Goal: Task Accomplishment & Management: Complete application form

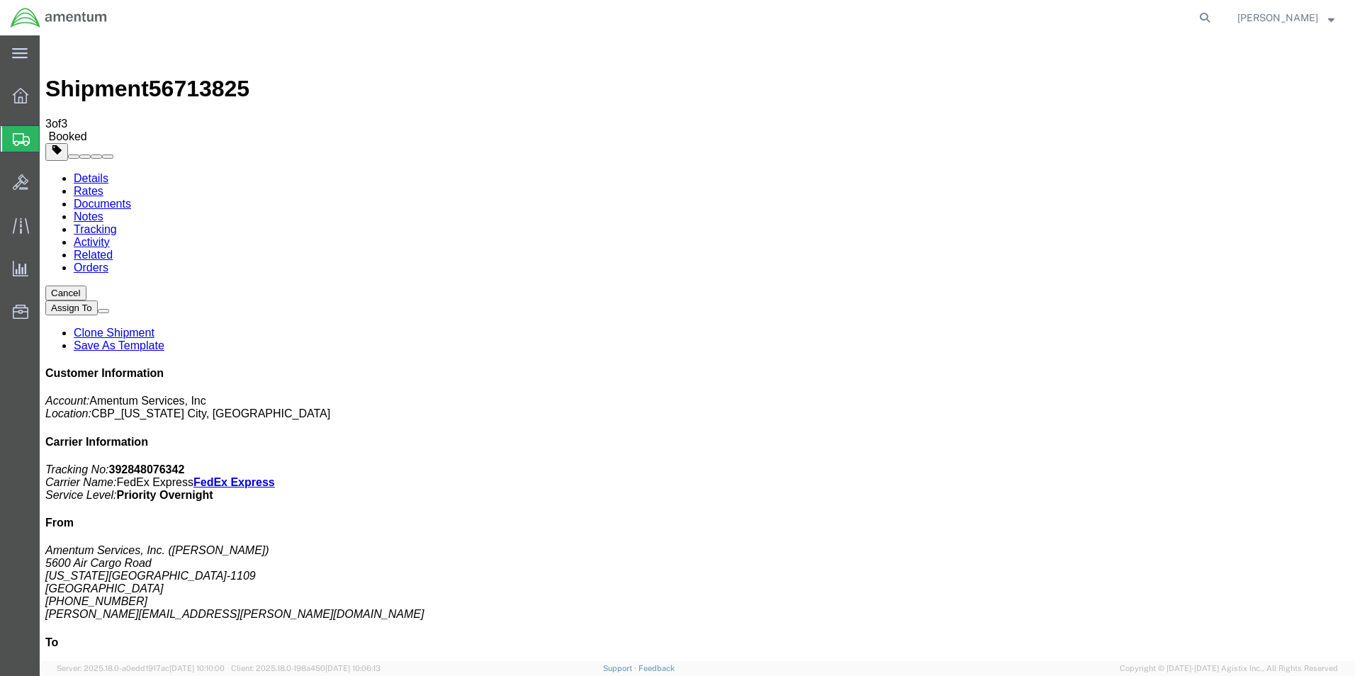
click at [13, 47] on svg-icon at bounding box center [20, 53] width 16 height 14
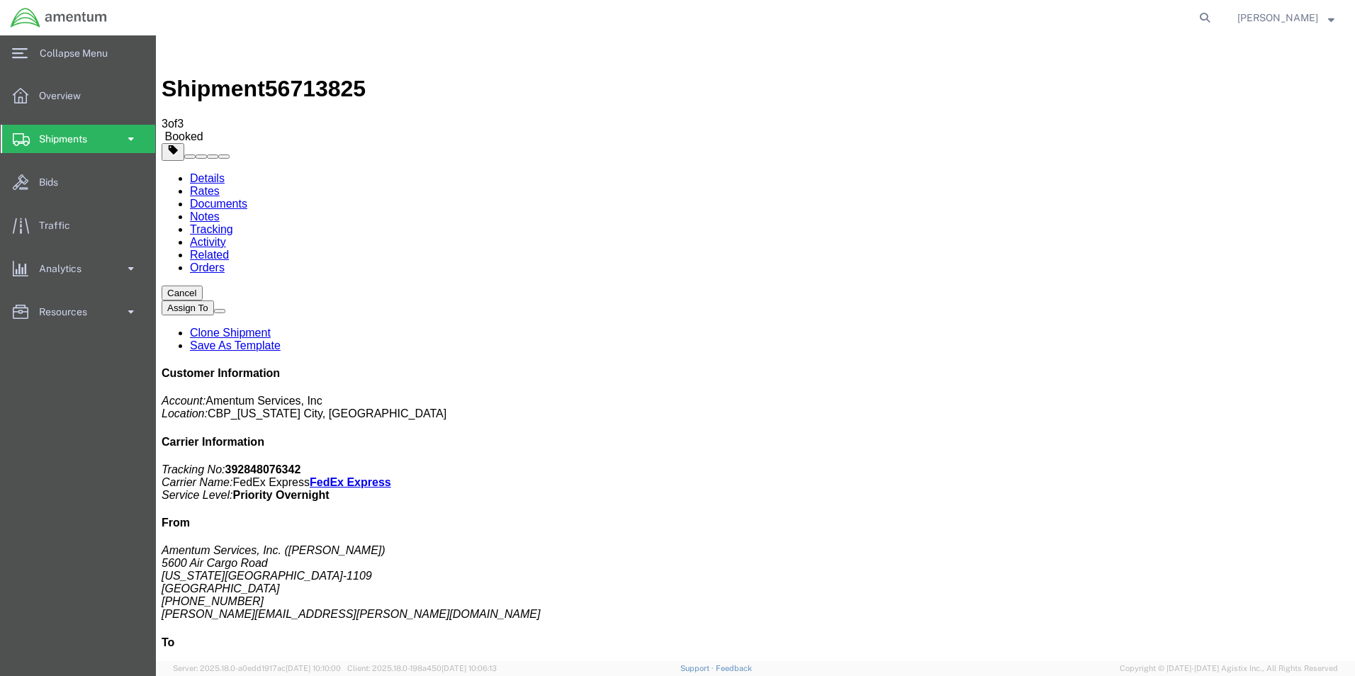
click at [125, 140] on span at bounding box center [131, 139] width 12 height 28
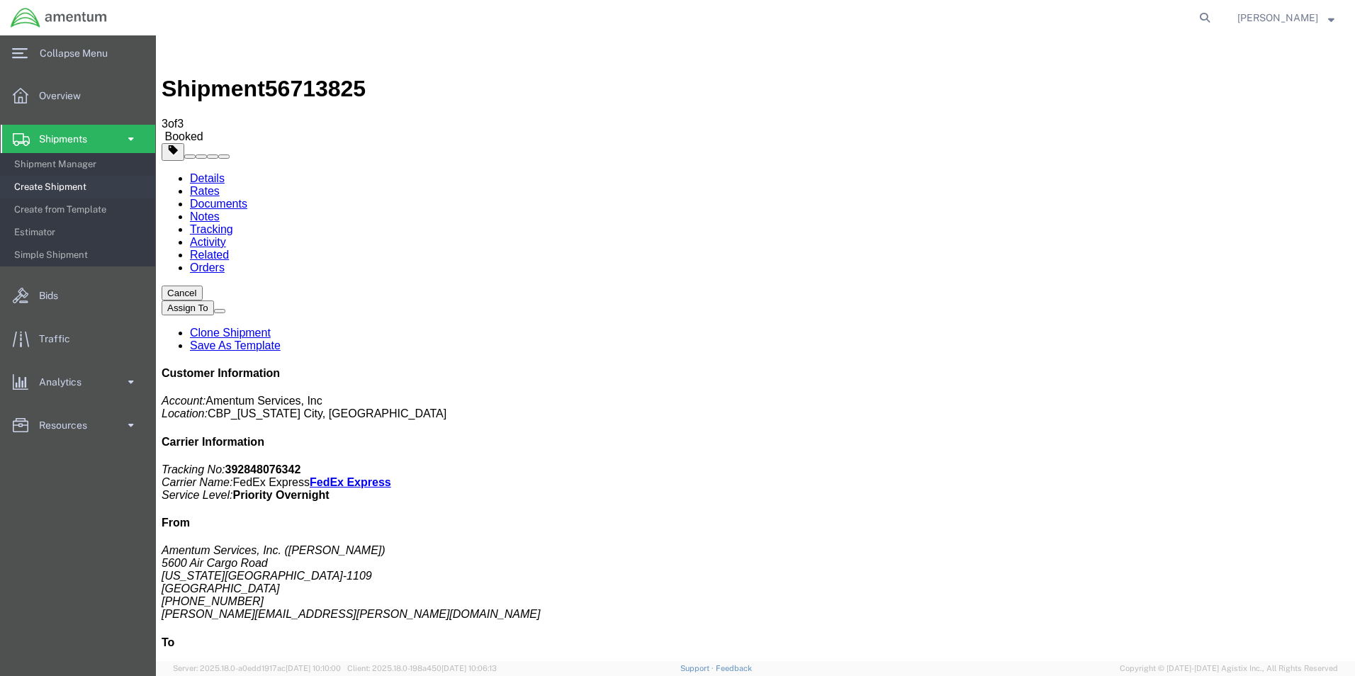
click at [57, 186] on span "Create Shipment" at bounding box center [79, 187] width 131 height 28
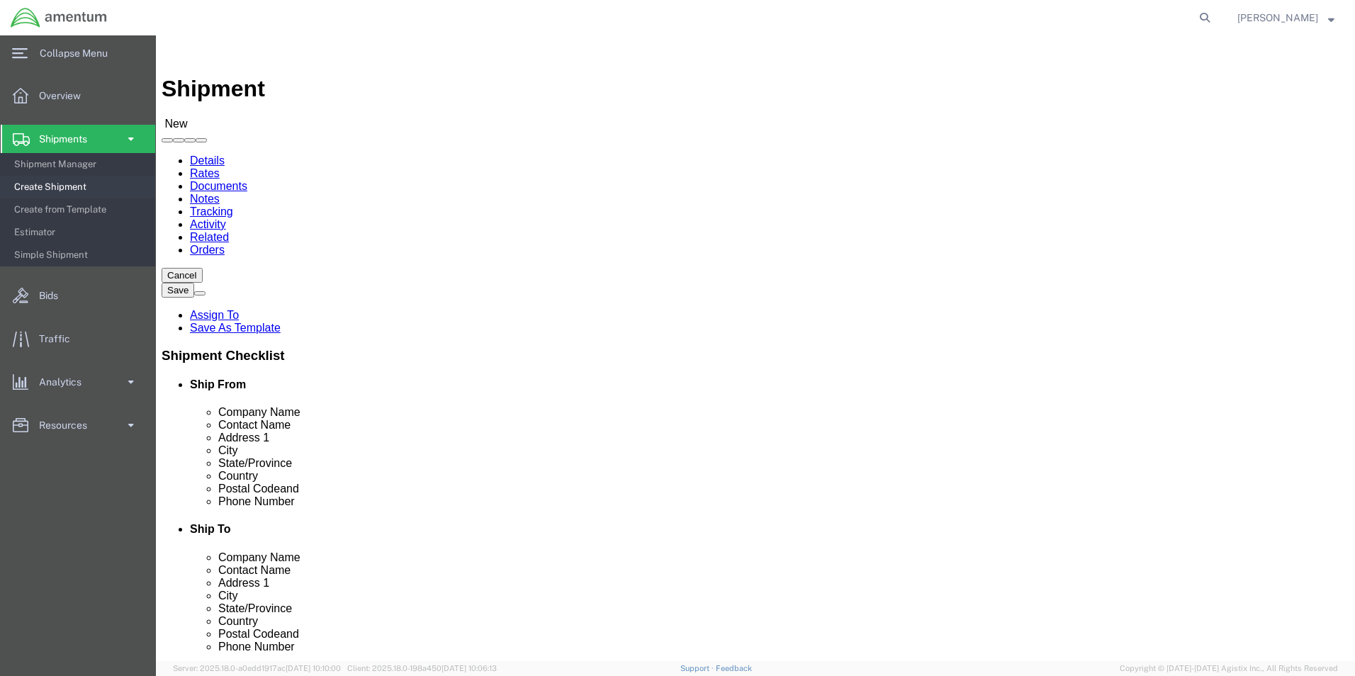
select select "MYPROFILE"
select select "OK"
type input "elp"
select select "49939"
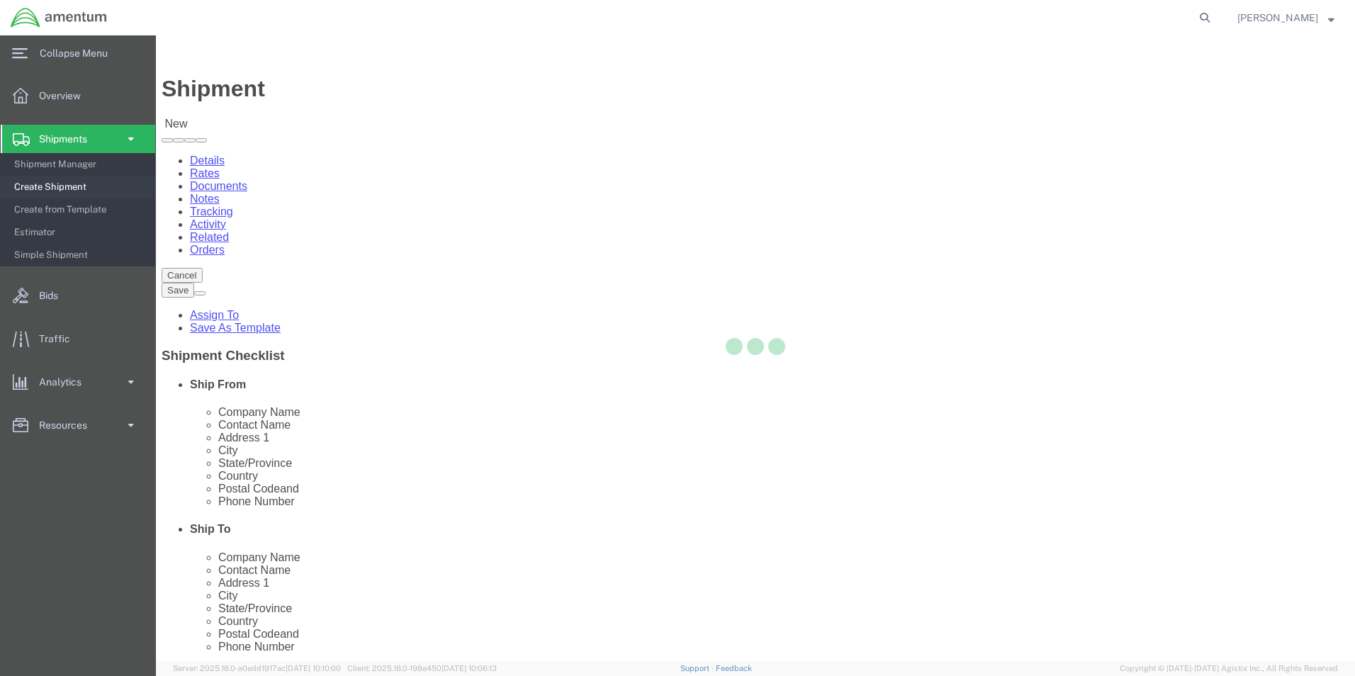
select select "[GEOGRAPHIC_DATA]"
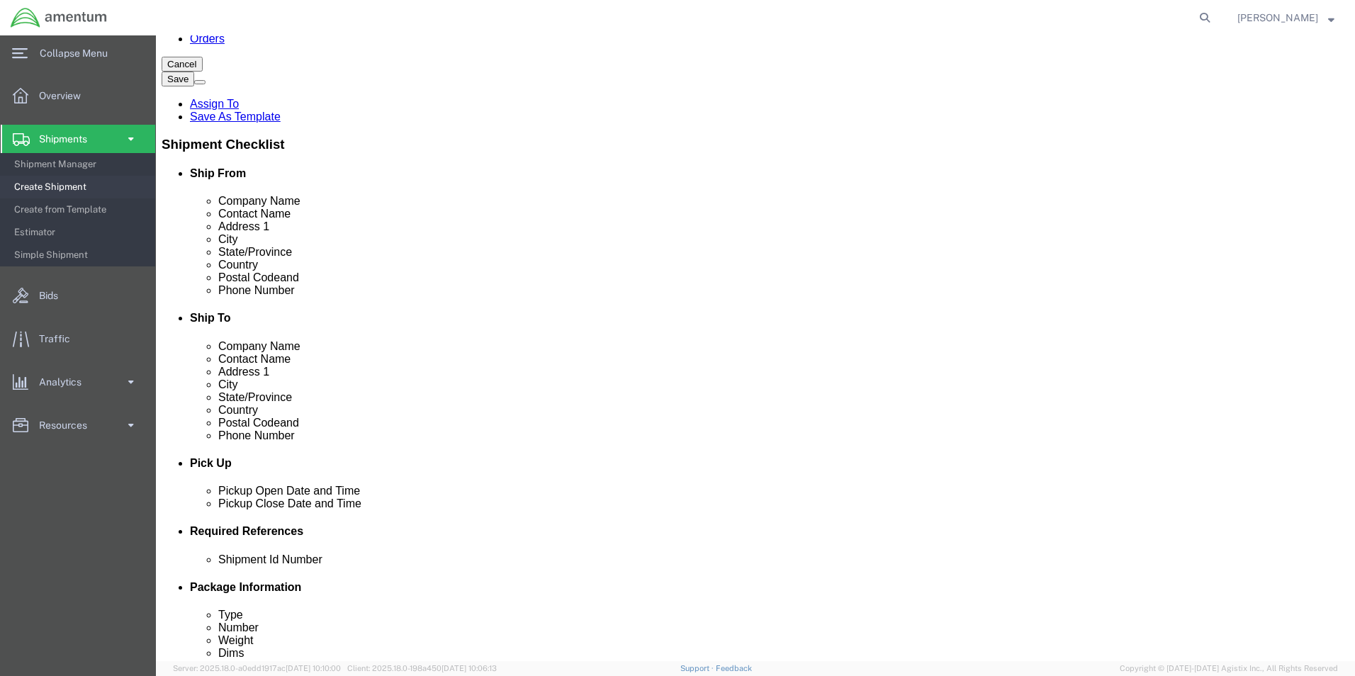
scroll to position [425, 0]
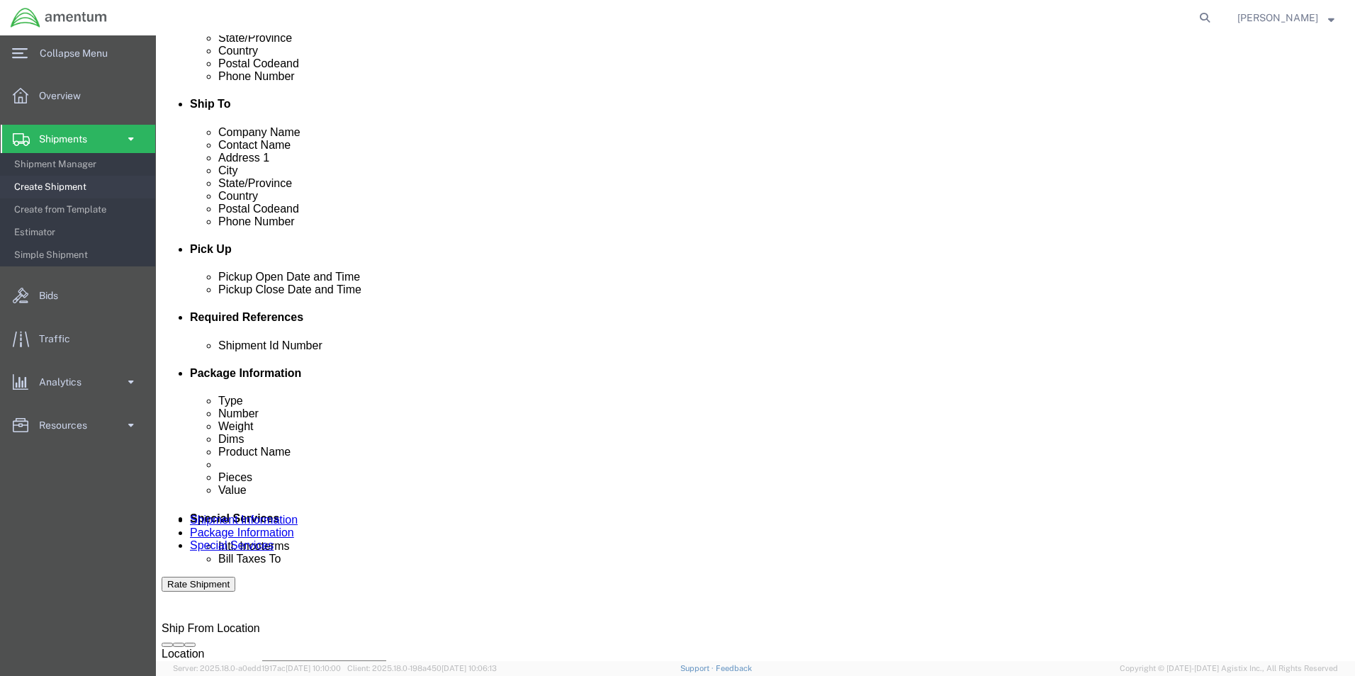
click div "[DATE] 2:00 PM"
type input "3:00 PM"
click button "Apply"
click button "Add reference"
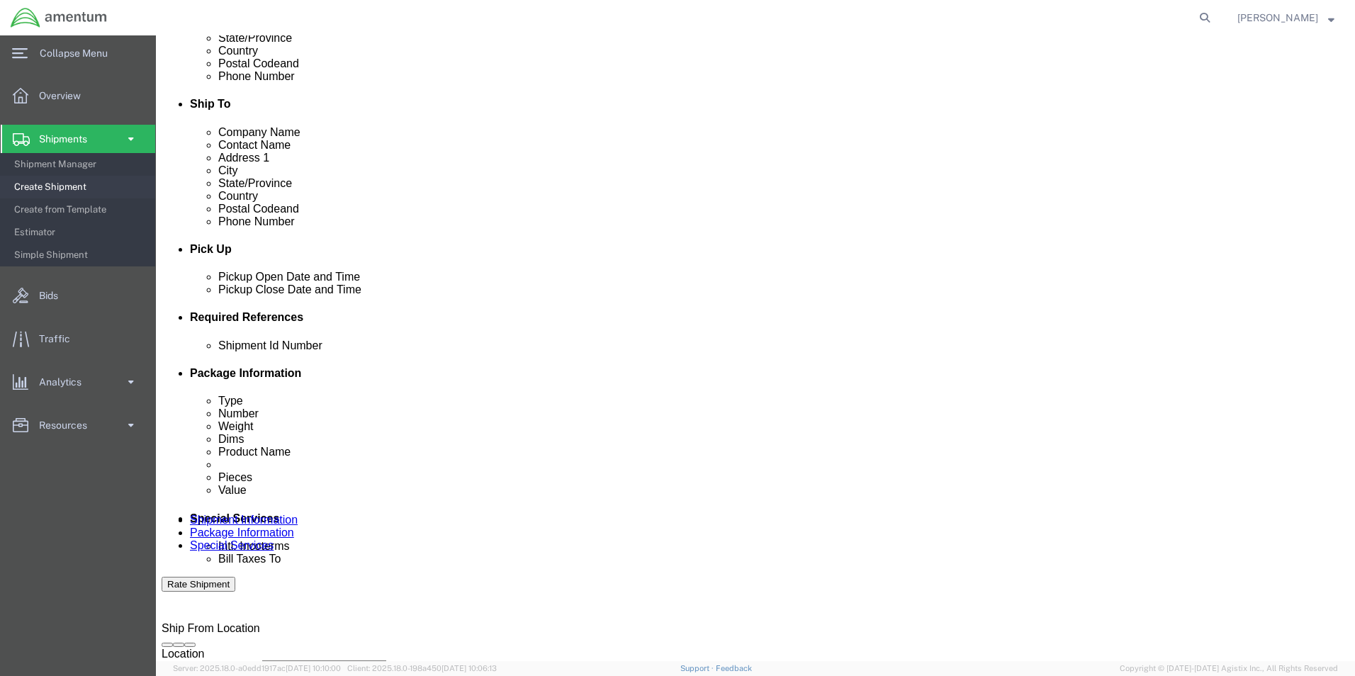
drag, startPoint x: 697, startPoint y: 455, endPoint x: 667, endPoint y: 447, distance: 30.1
click select "Select Account Type Activity ID Airline Appointment Number ASN Batch Request # …"
select select "DEPT"
click select "Select Account Type Activity ID Airline Appointment Number ASN Batch Request # …"
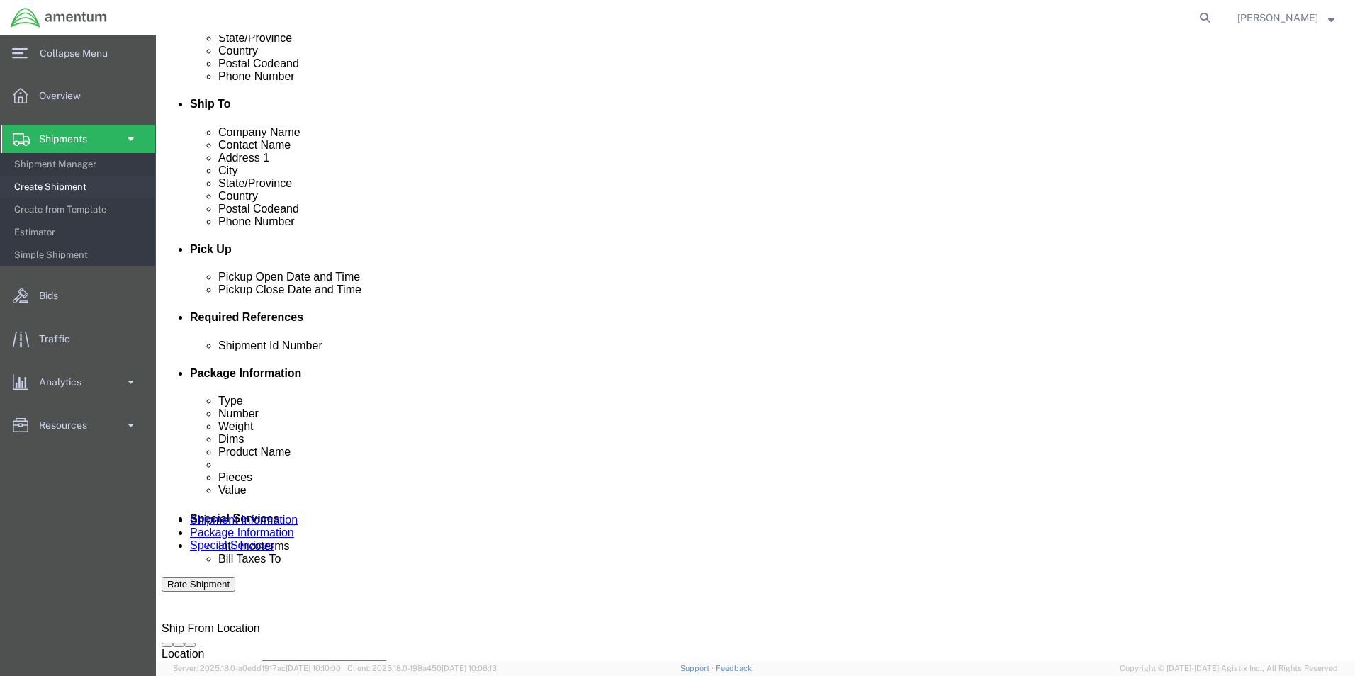
select select "CUSTREF"
click select "Select Account Type Activity ID Airline Appointment Number ASN Batch Request # …"
click div "Shipment Id Number"
click input "text"
type input "96130"
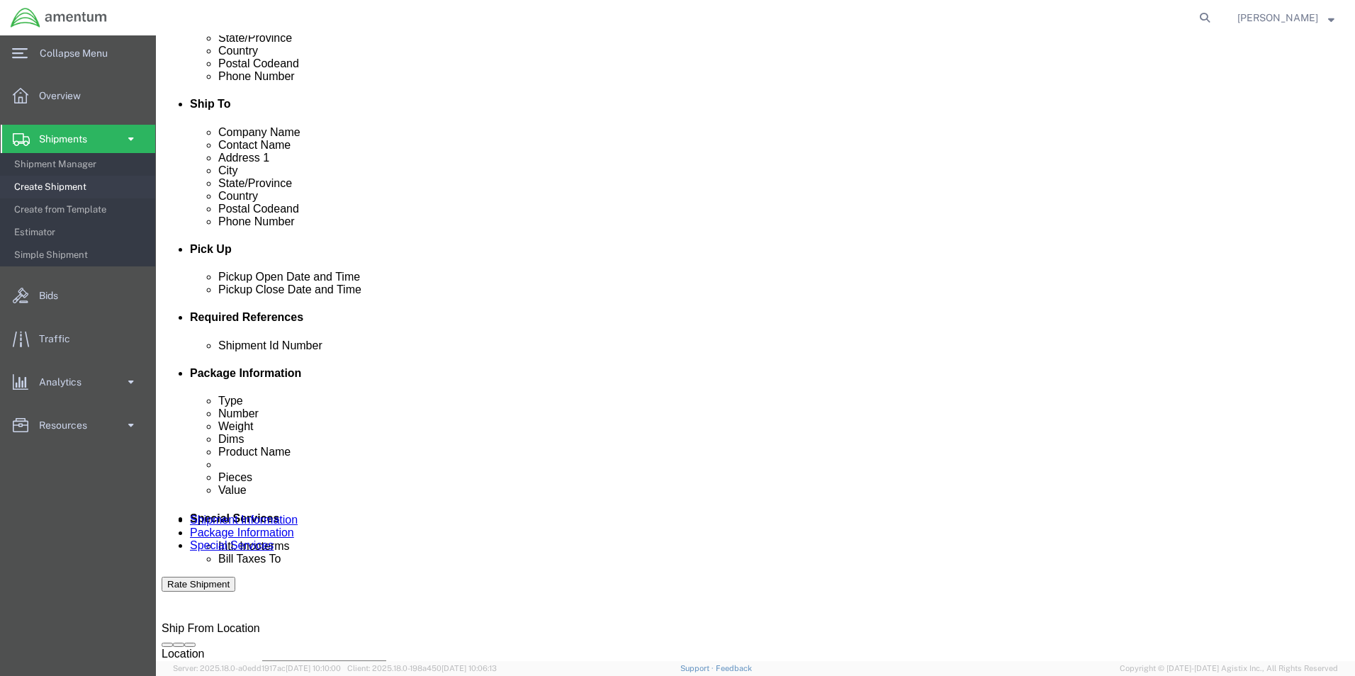
type input "328787"
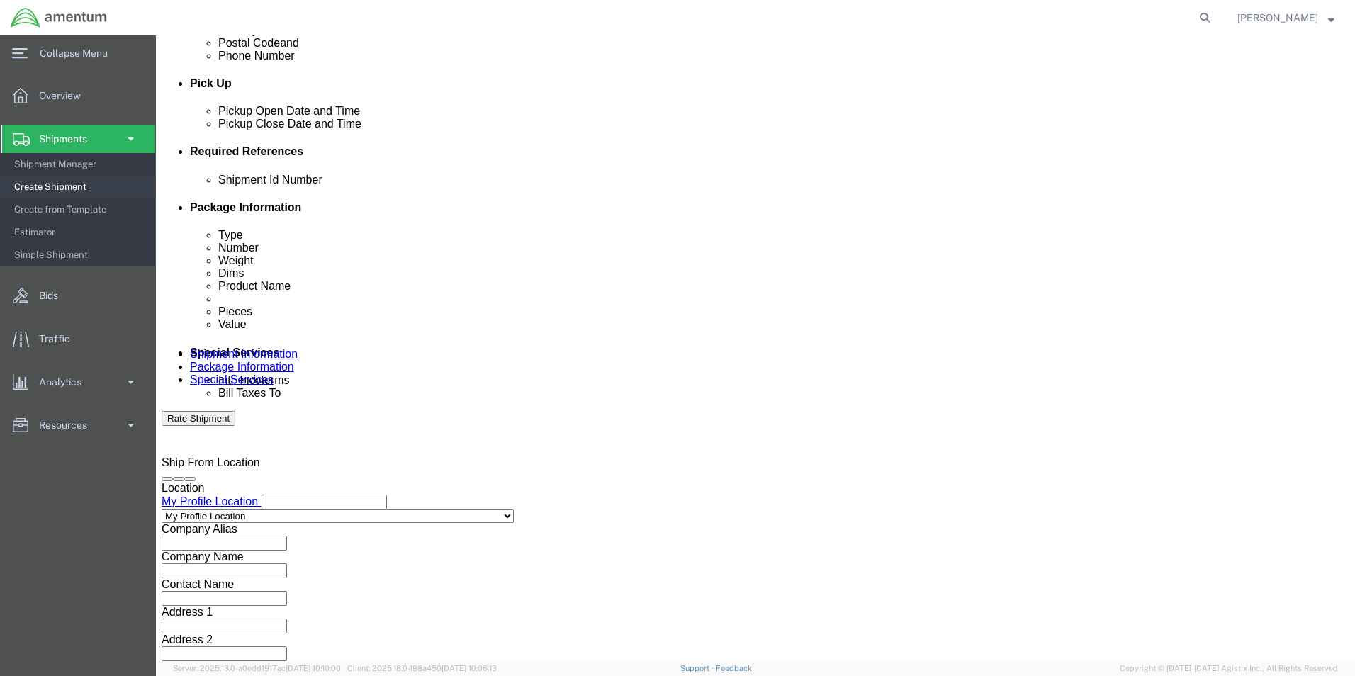
type input "CBP"
click button "Continue"
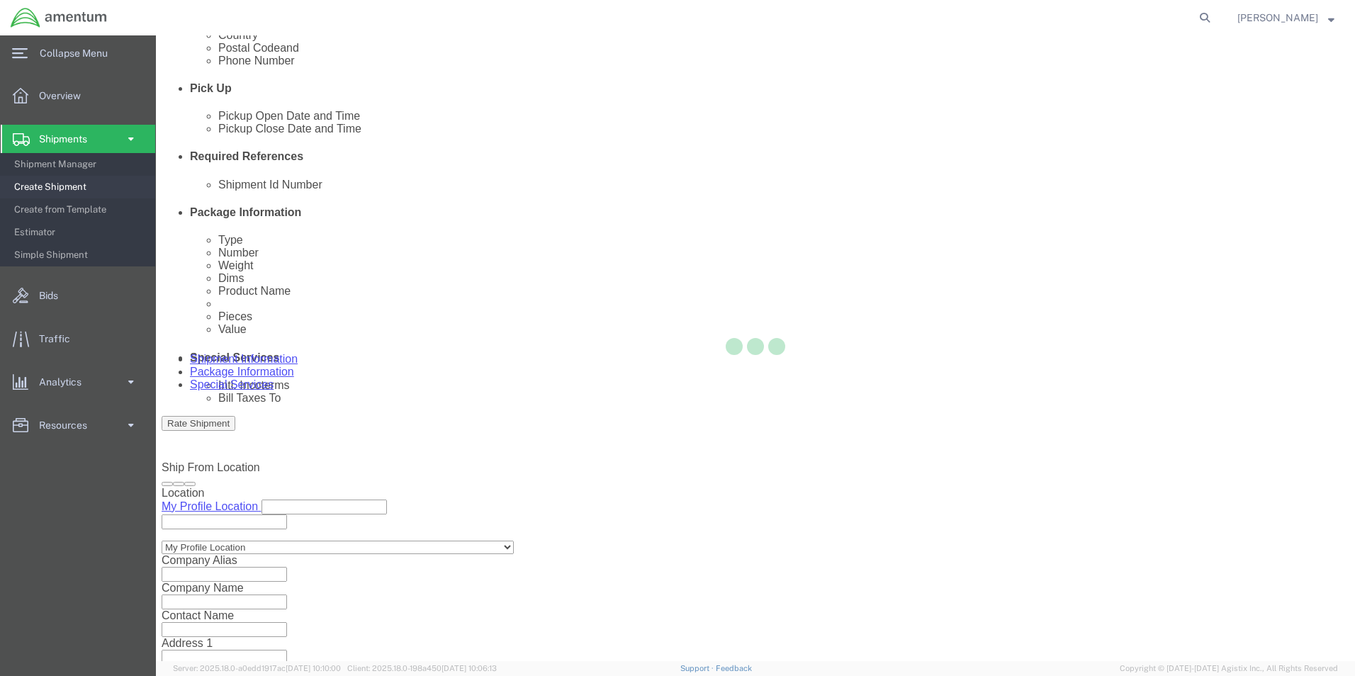
select select "CBOX"
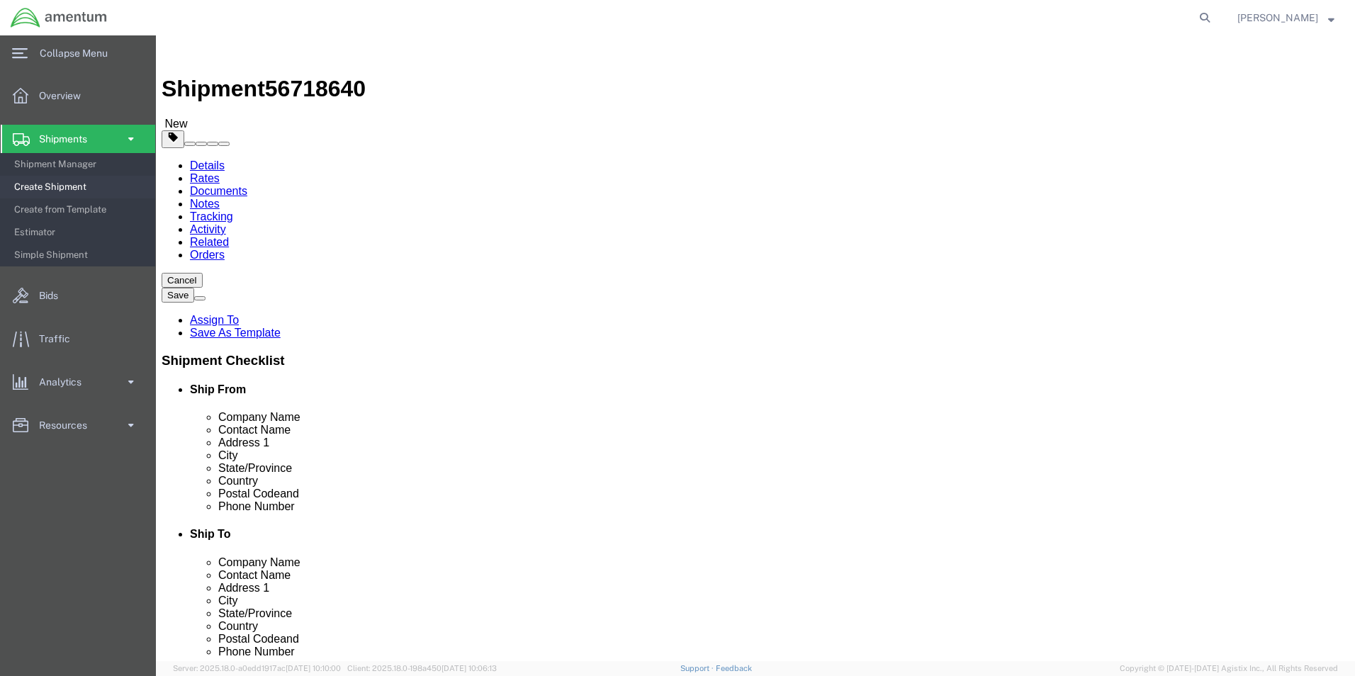
click input "text"
type input "12"
type input "10"
type input "6"
type input "1.00"
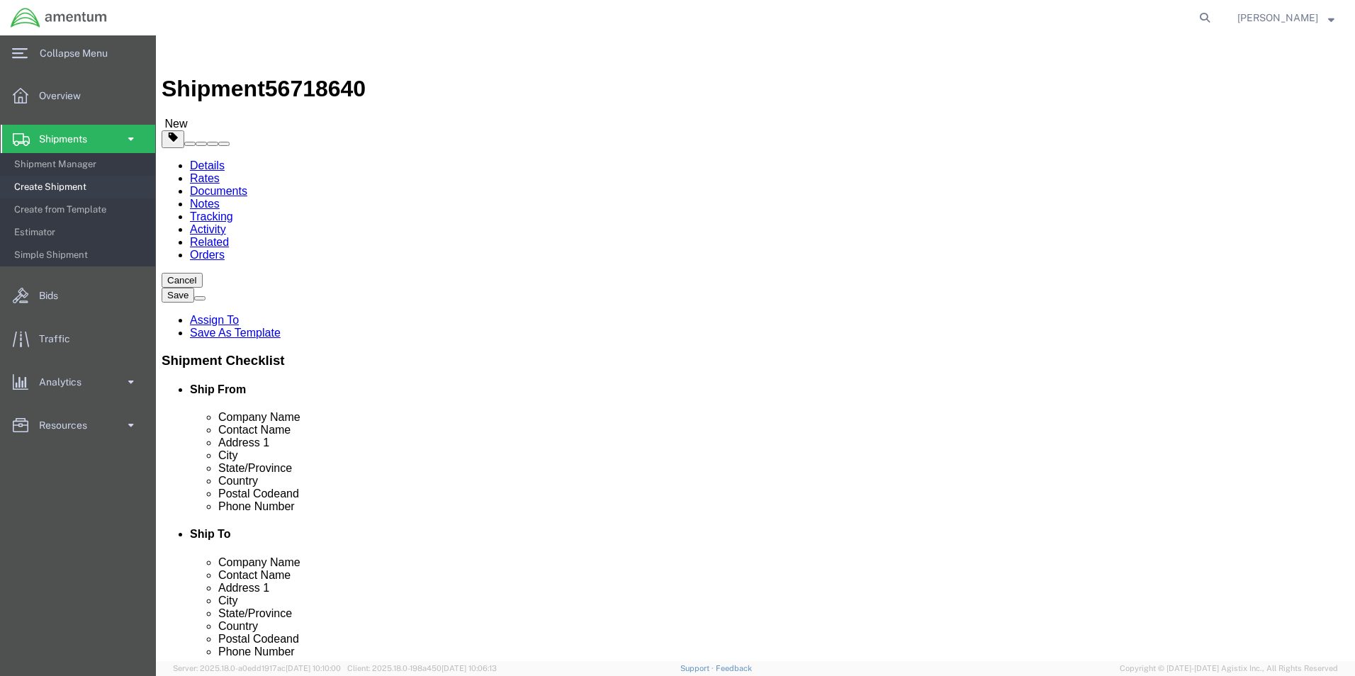
click link "Add Content"
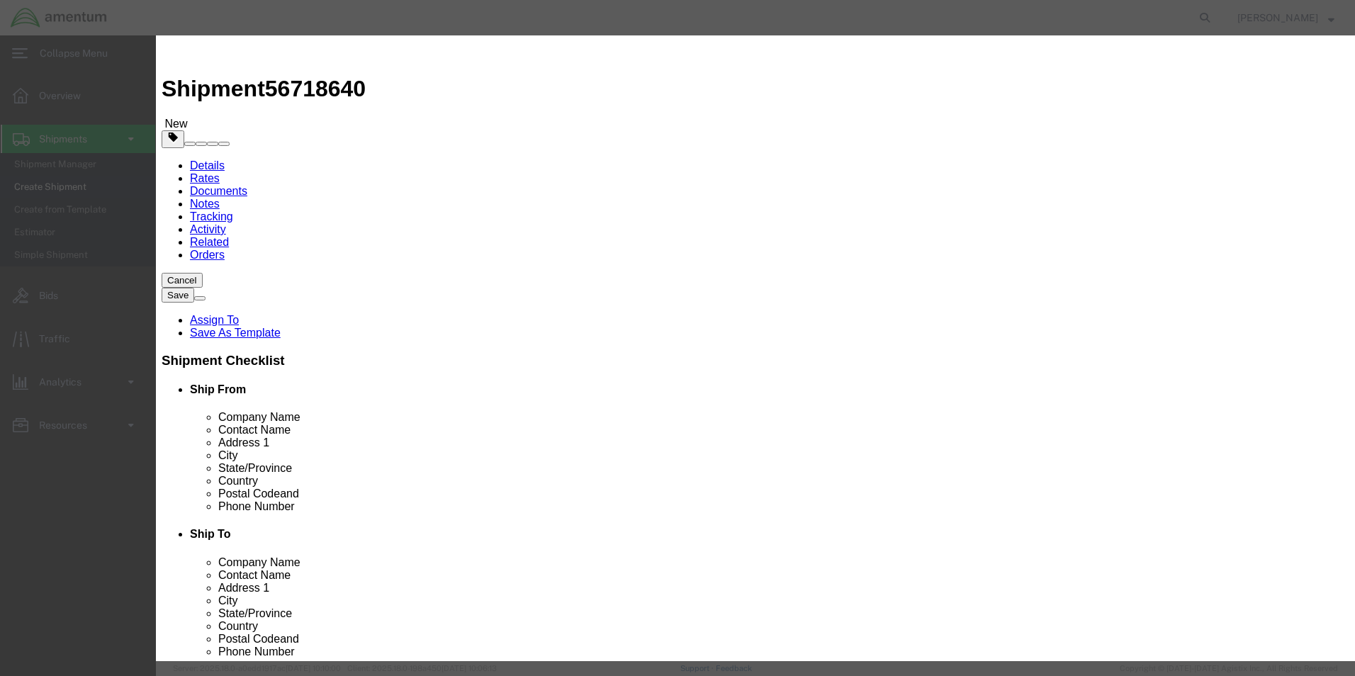
click input "text"
type input "COVER, ANGLE"
type input "1.00"
click input "text"
type input "185.00"
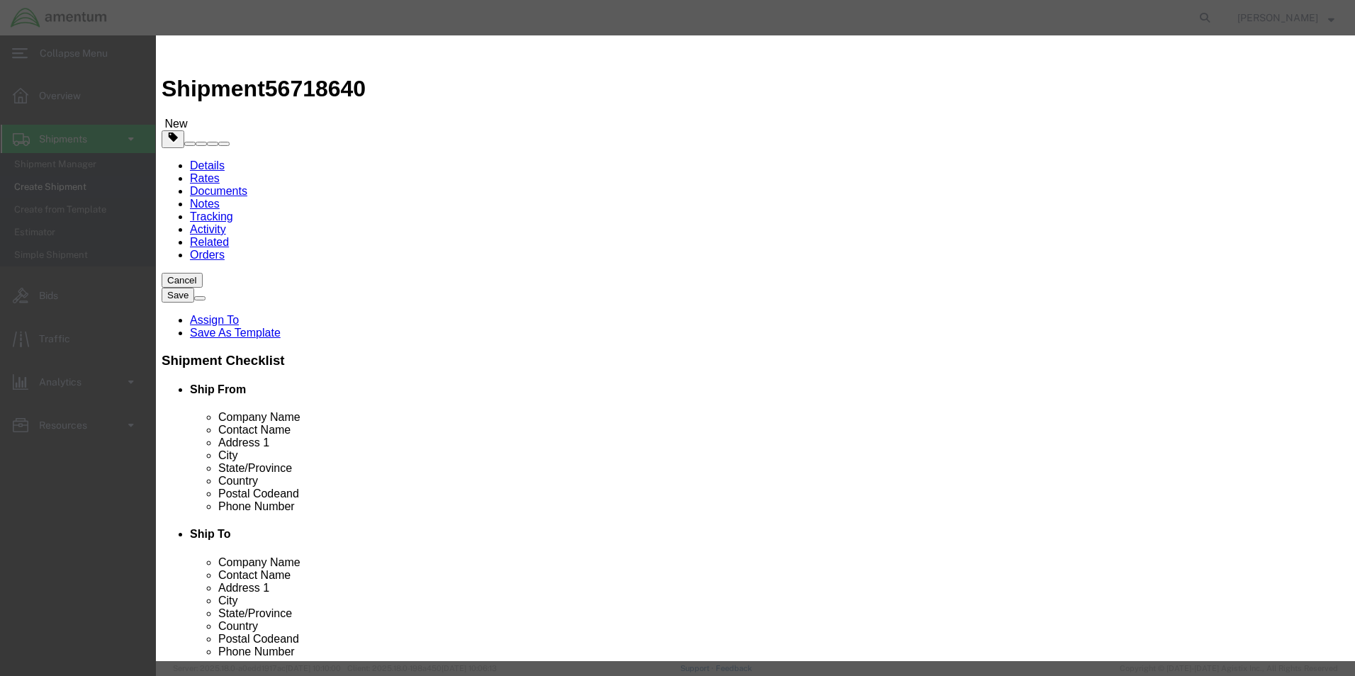
click div "Save & Add Another Save & Close Close"
click button "Save & Close"
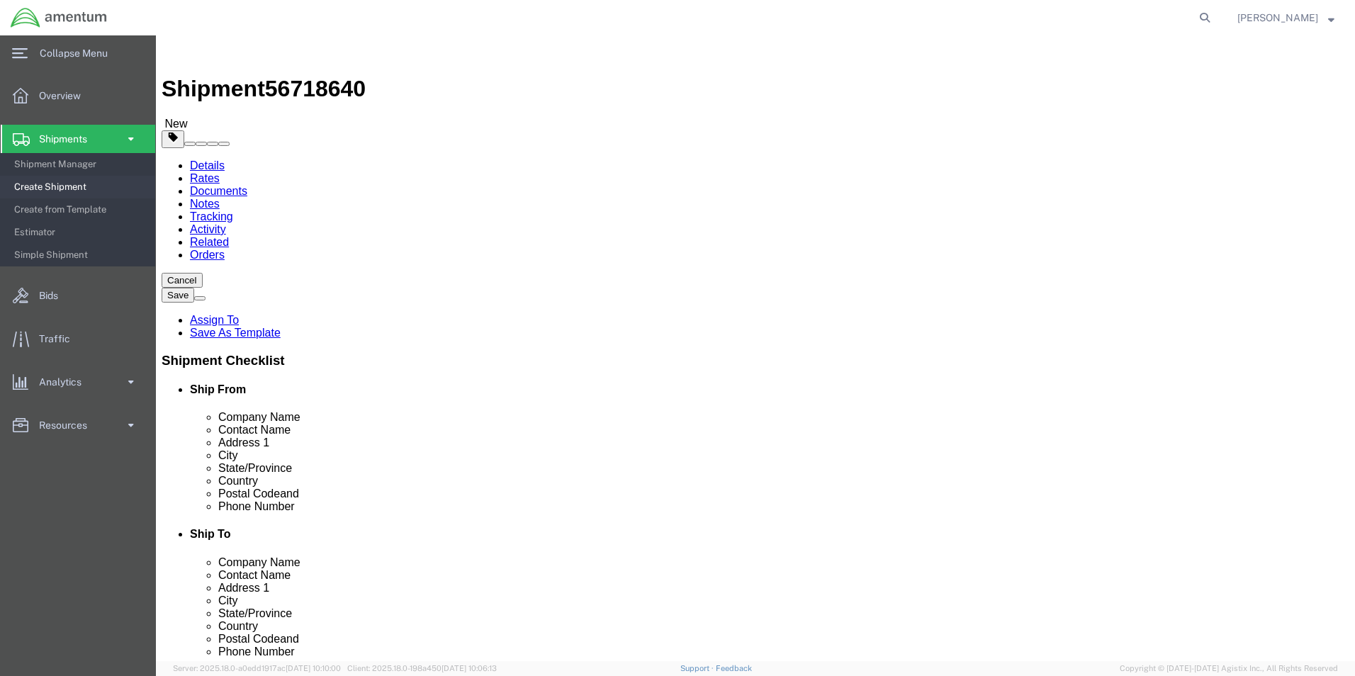
click button "Rate Shipment"
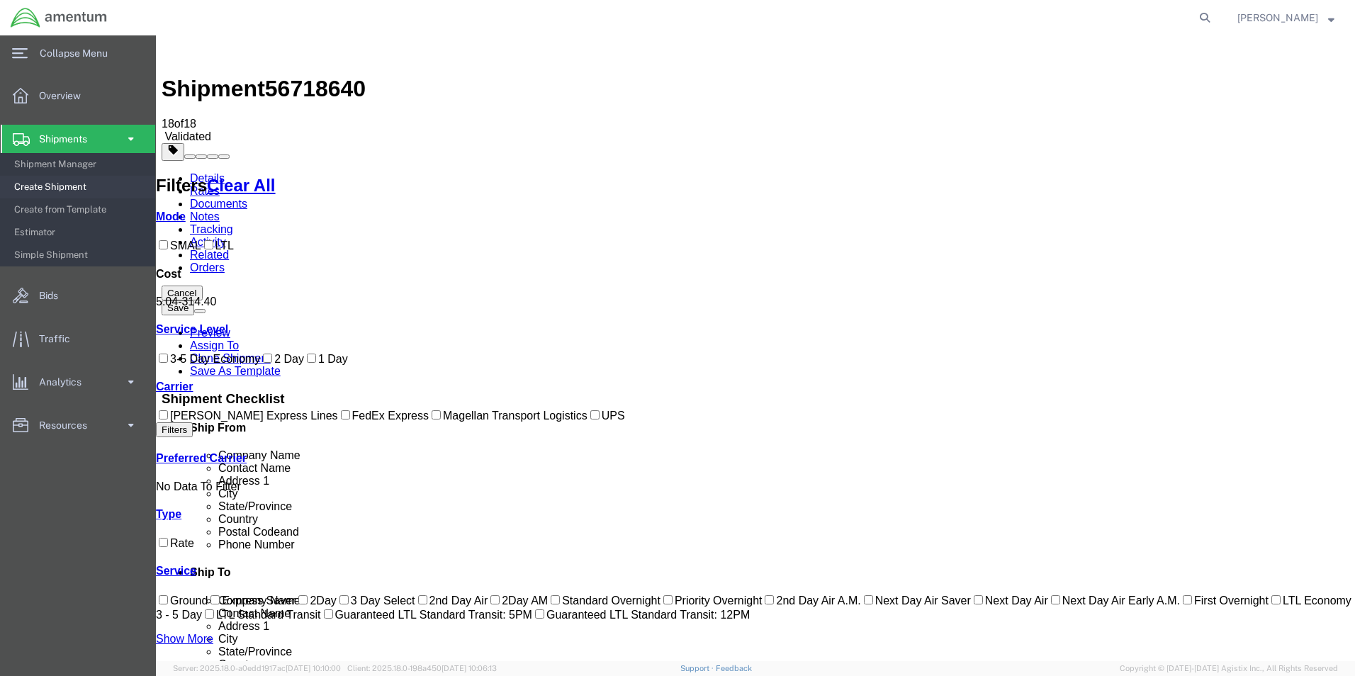
drag, startPoint x: 881, startPoint y: 425, endPoint x: 503, endPoint y: 425, distance: 378.4
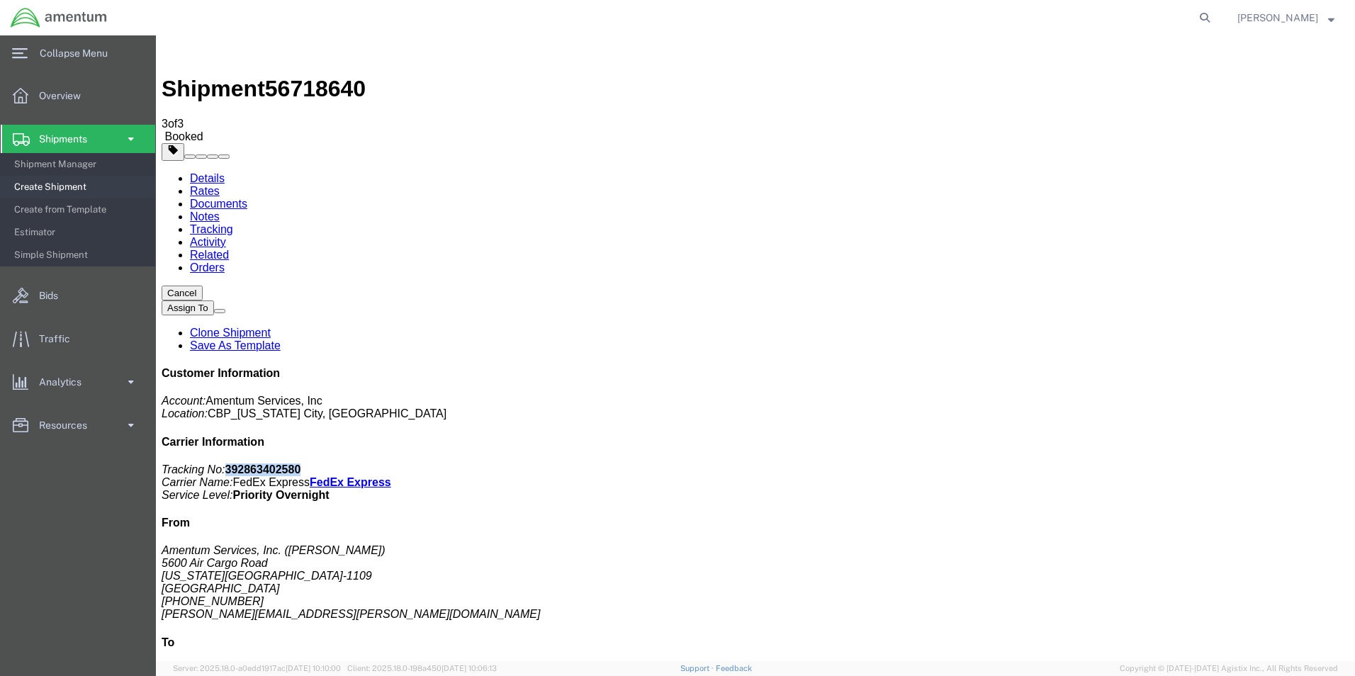
drag, startPoint x: 1224, startPoint y: 219, endPoint x: 1156, endPoint y: 222, distance: 68.1
click at [1156, 463] on p "Tracking No: 392863402580 Carrier Name: FedEx Express FedEx Express Service Lev…" at bounding box center [756, 482] width 1188 height 38
copy b "392863402580"
drag, startPoint x: 645, startPoint y: 256, endPoint x: 644, endPoint y: 224, distance: 31.9
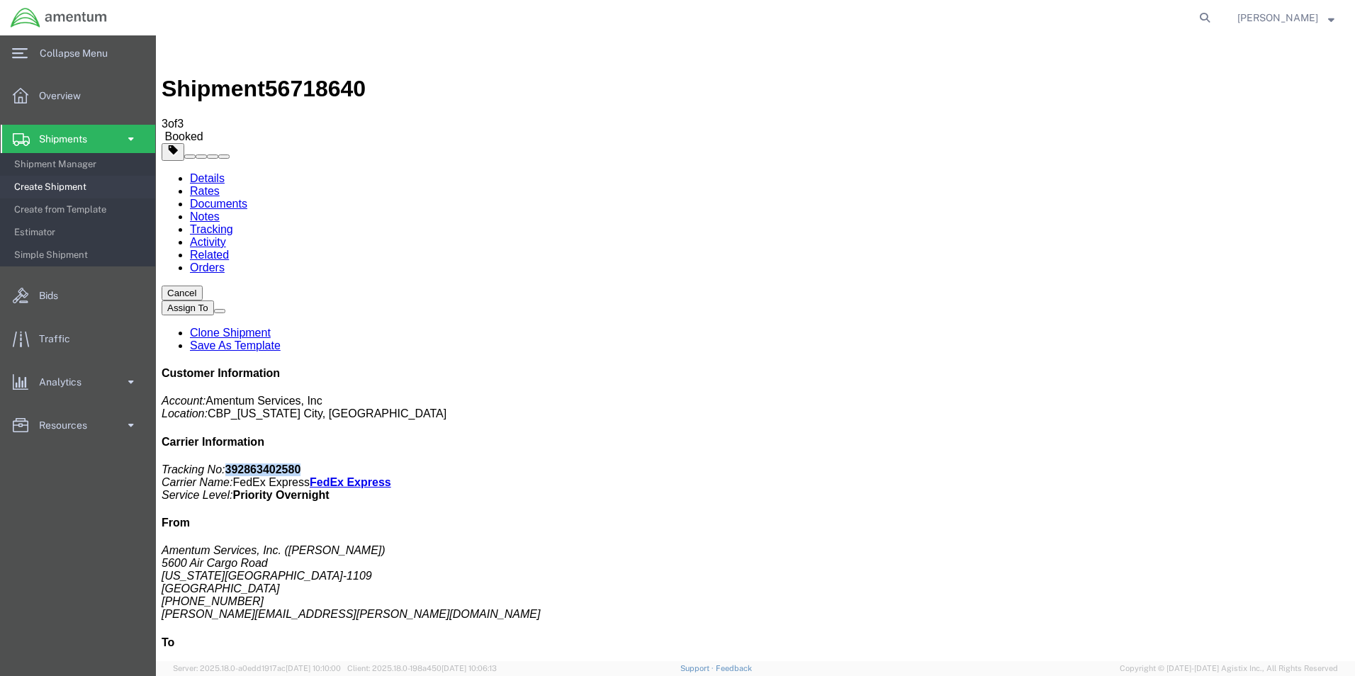
drag, startPoint x: 647, startPoint y: 227, endPoint x: 434, endPoint y: 37, distance: 285.0
